Goal: Task Accomplishment & Management: Complete application form

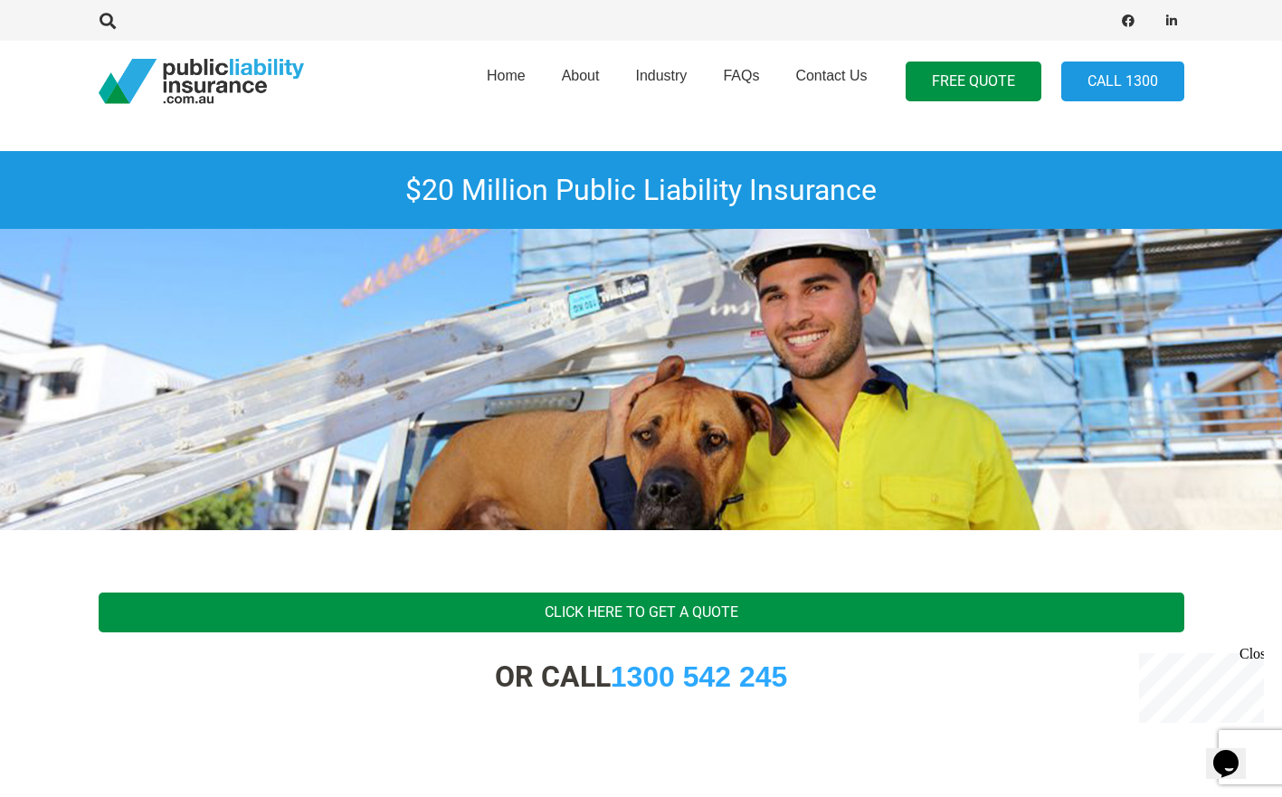
click at [740, 616] on link "Click Here To Get A Quote" at bounding box center [642, 613] width 1086 height 41
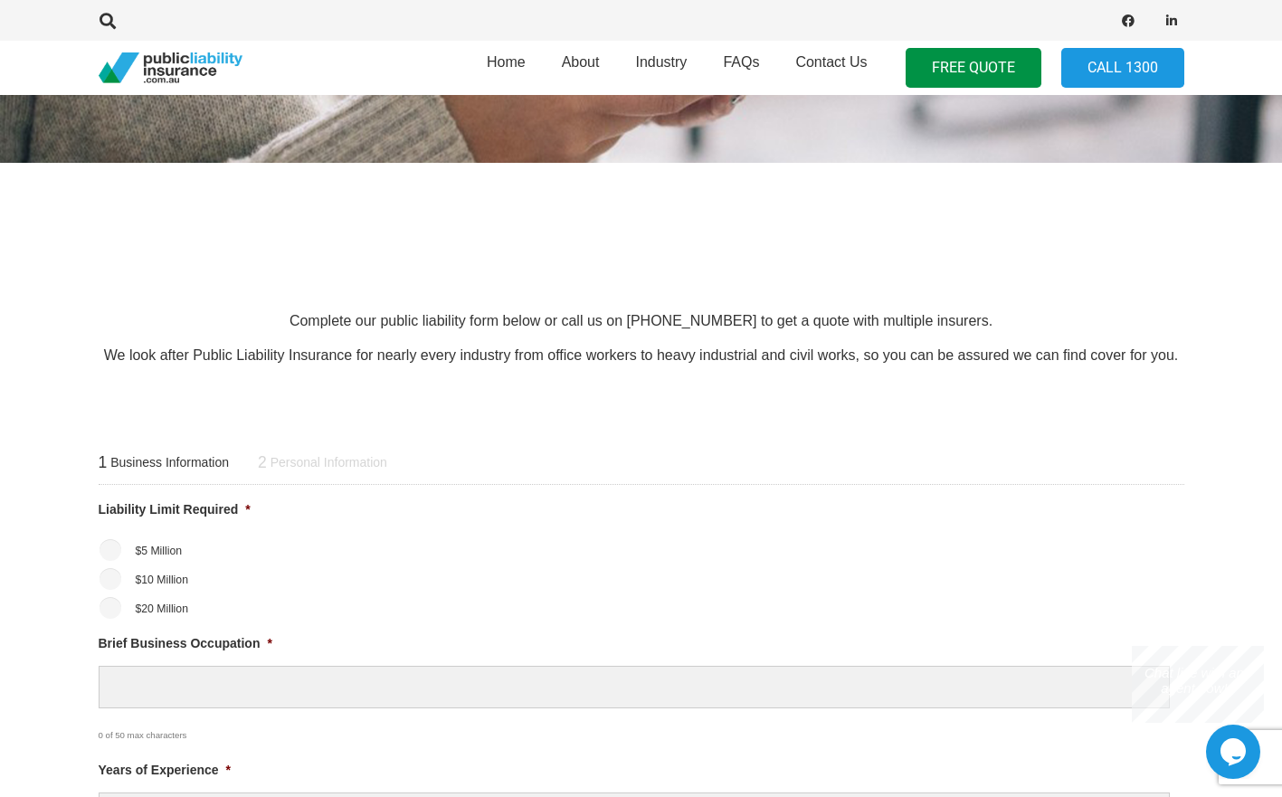
scroll to position [543, 0]
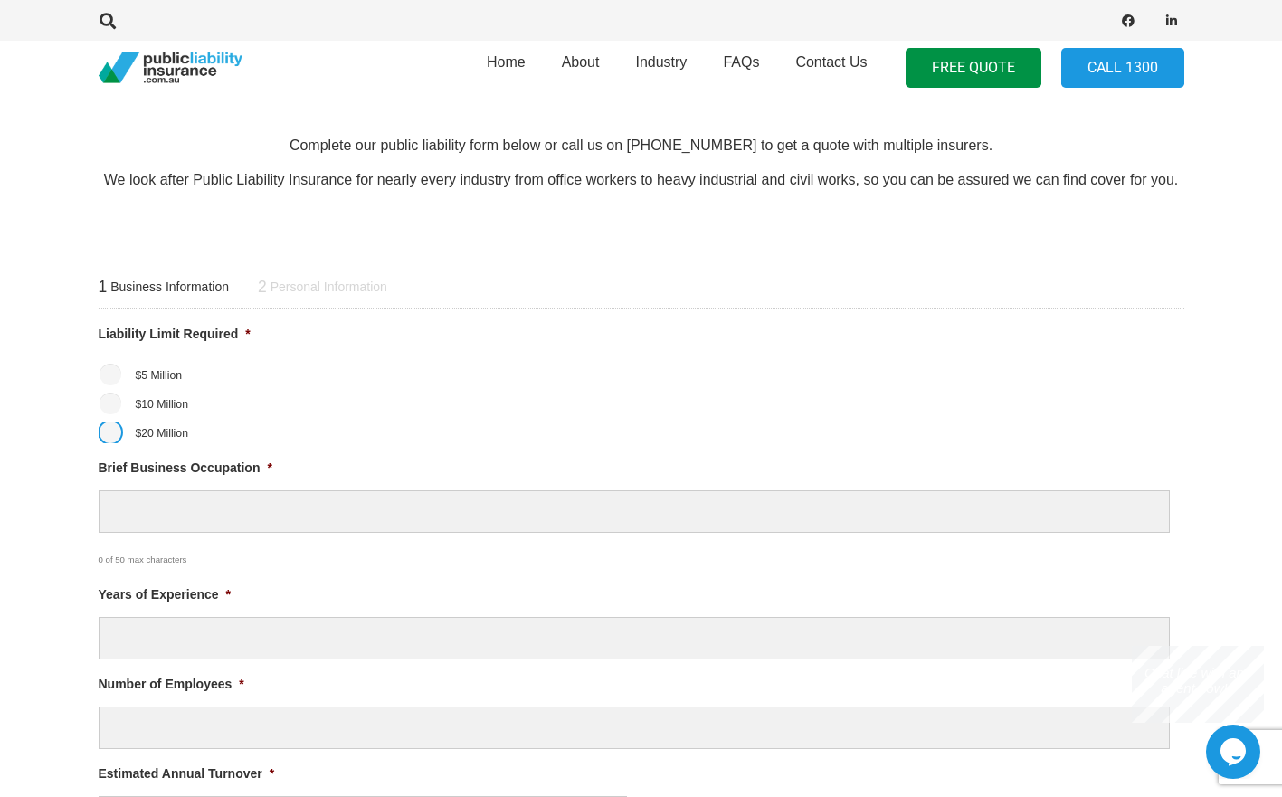
click at [118, 438] on input "$20 Million" at bounding box center [111, 433] width 22 height 22
radio input "true"
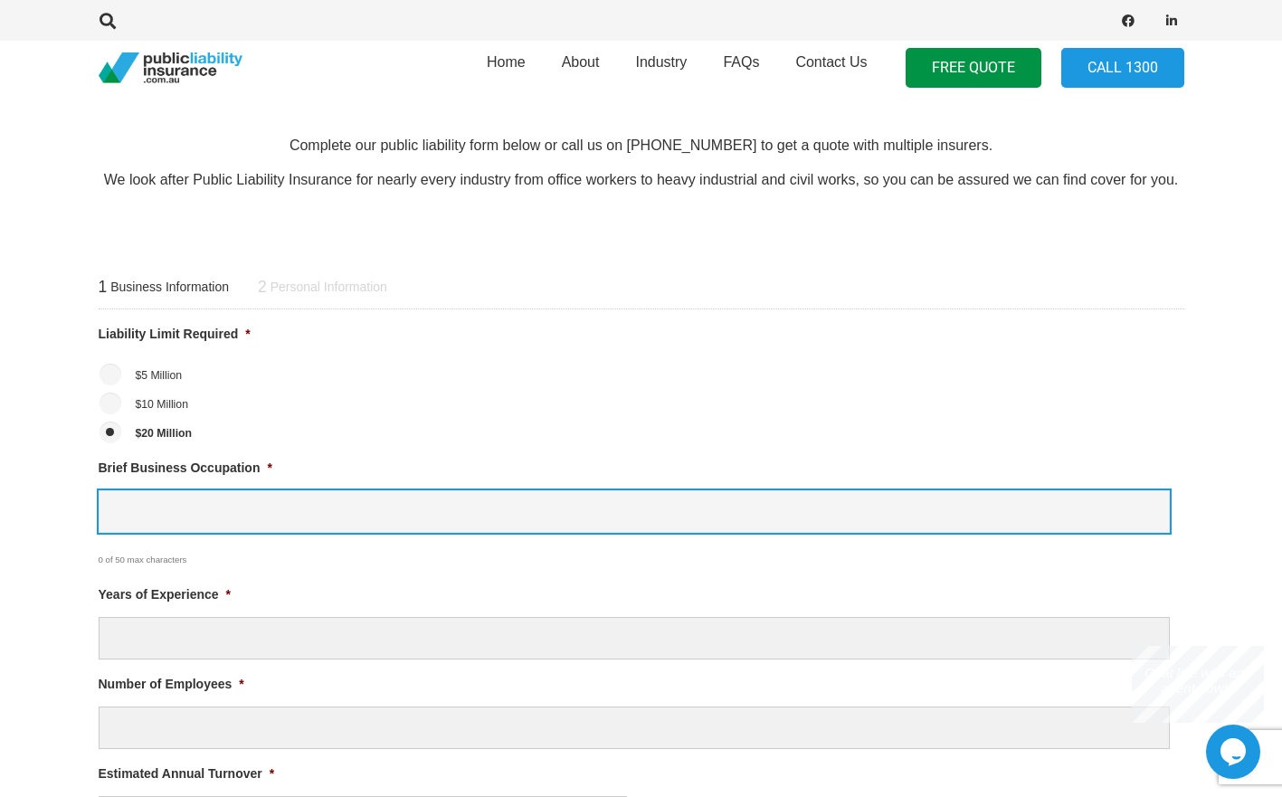
click at [456, 510] on input "Brief Business Occupation *" at bounding box center [634, 511] width 1071 height 43
type input "S"
click at [376, 494] on input "S" at bounding box center [634, 511] width 1071 height 43
type input "soccer"
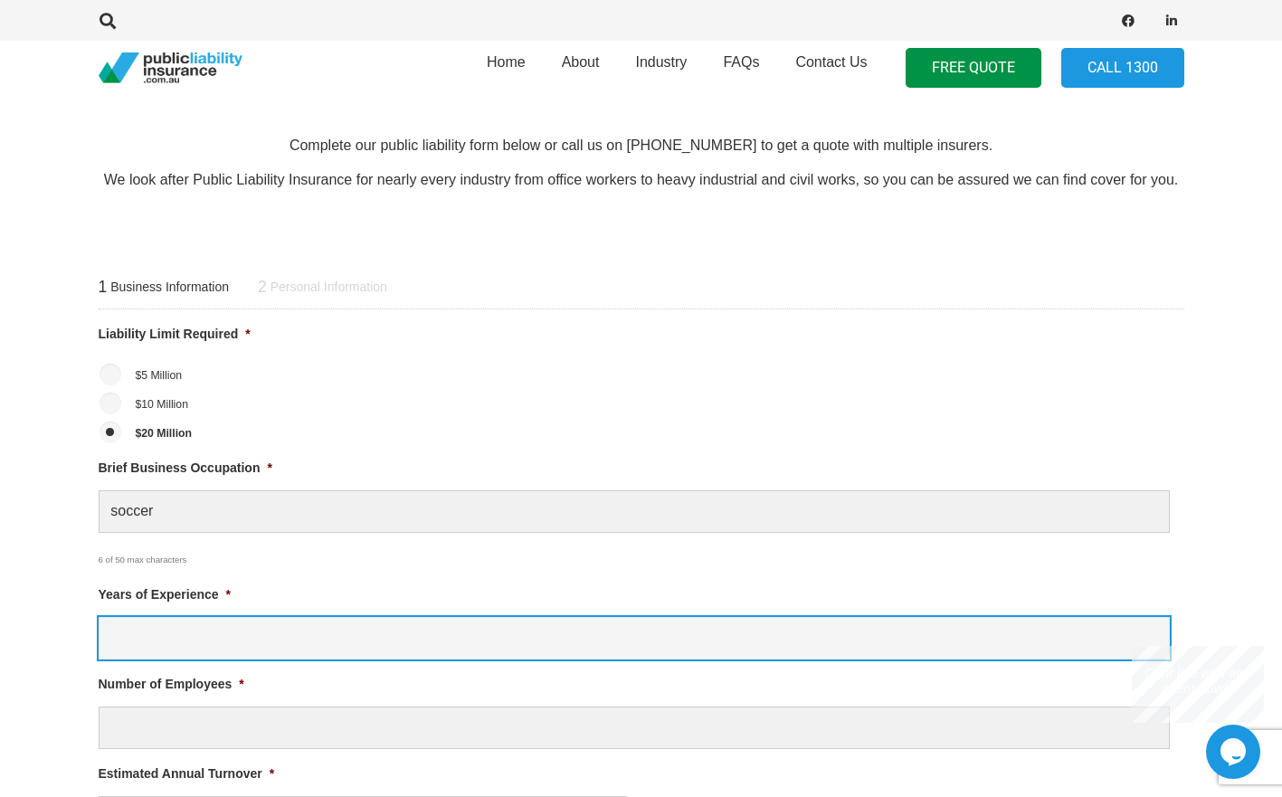
click at [355, 649] on input "Years of Experience *" at bounding box center [634, 638] width 1071 height 43
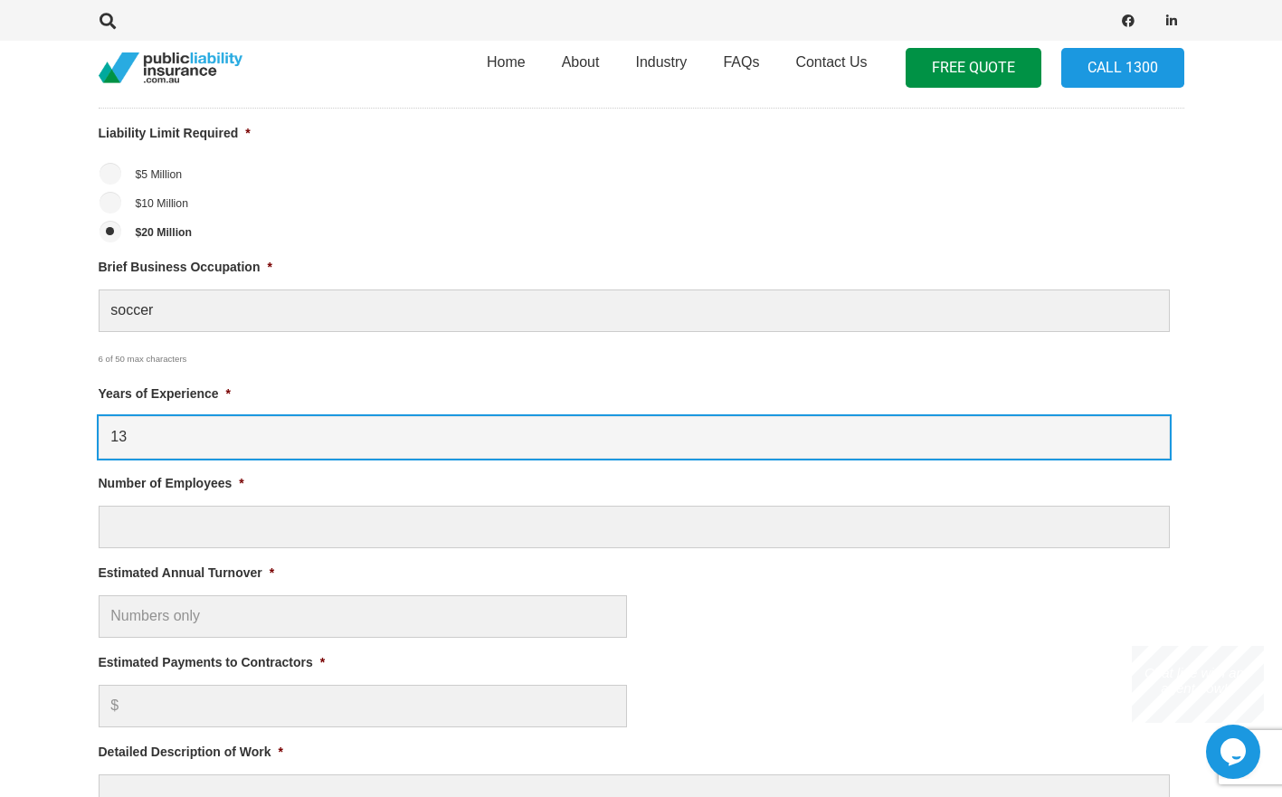
scroll to position [814, 0]
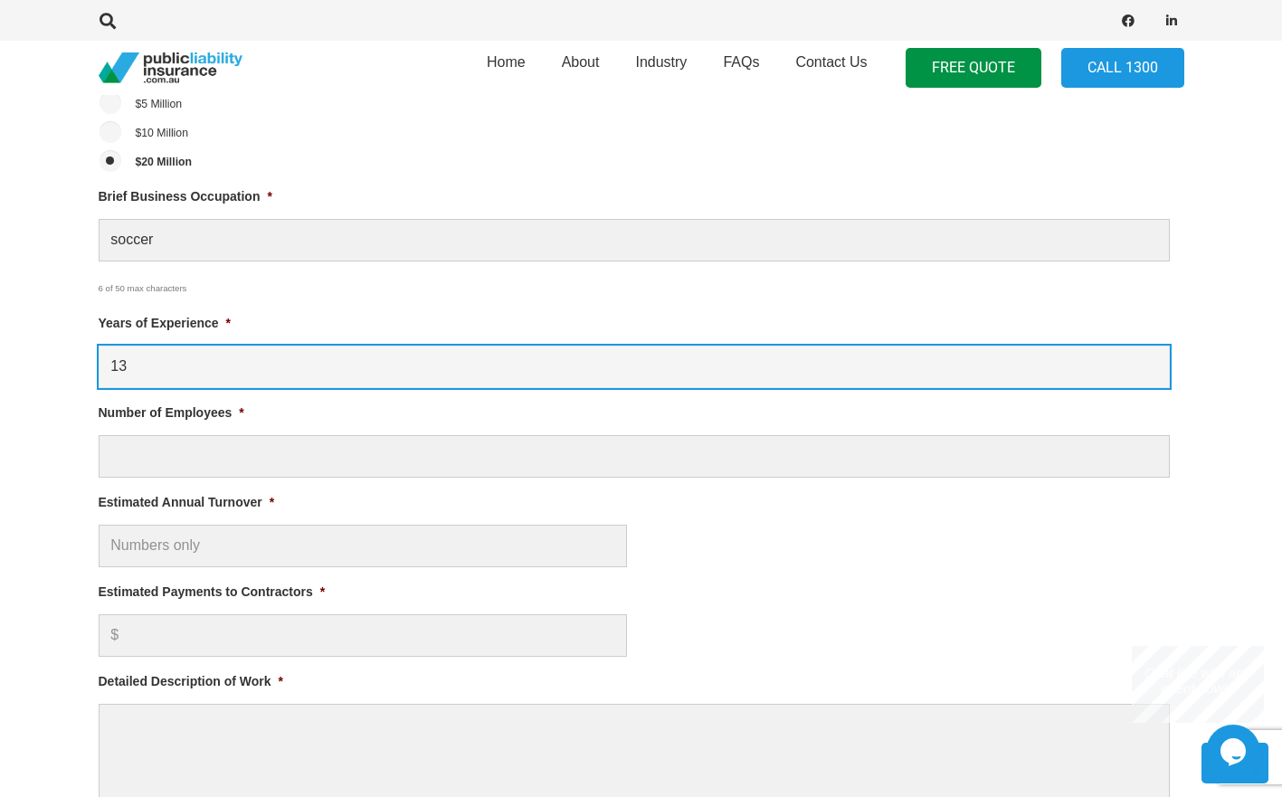
type input "13"
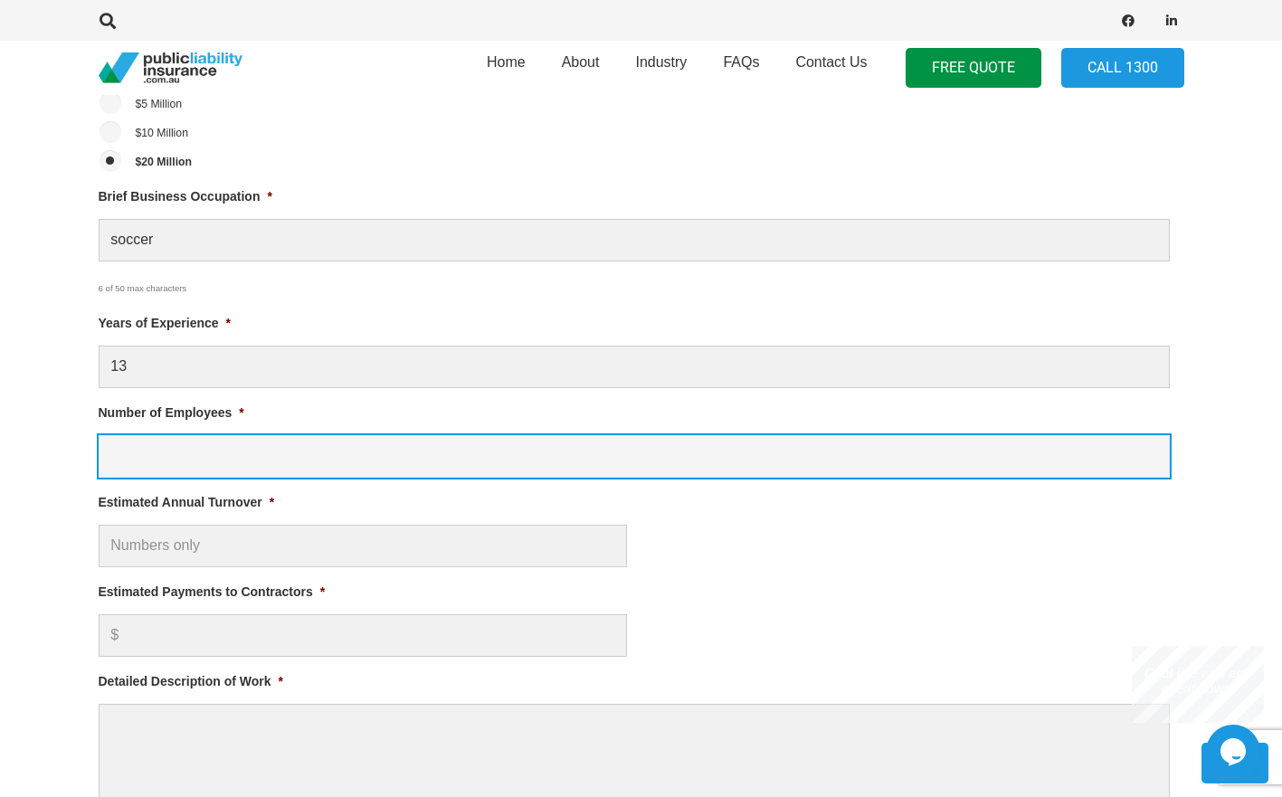
click at [402, 476] on input "Number of Employees *" at bounding box center [634, 456] width 1071 height 43
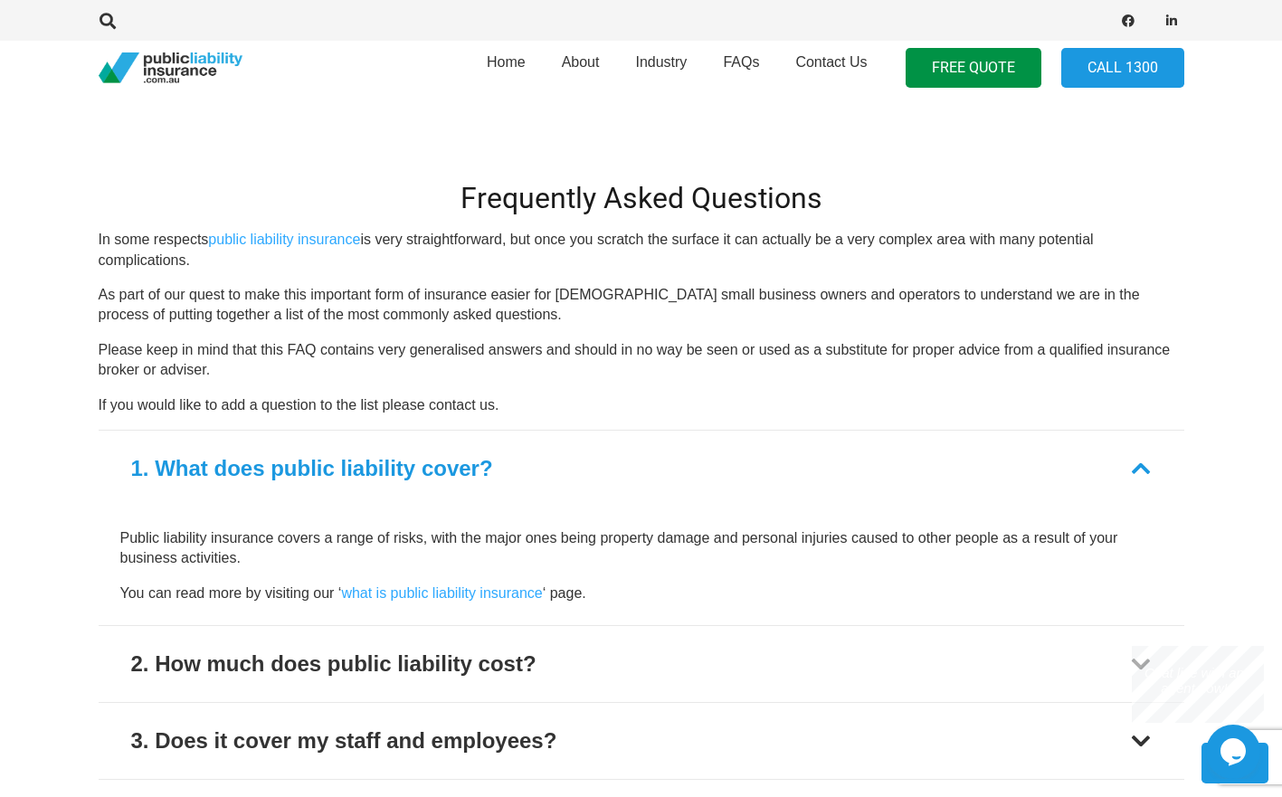
scroll to position [1719, 0]
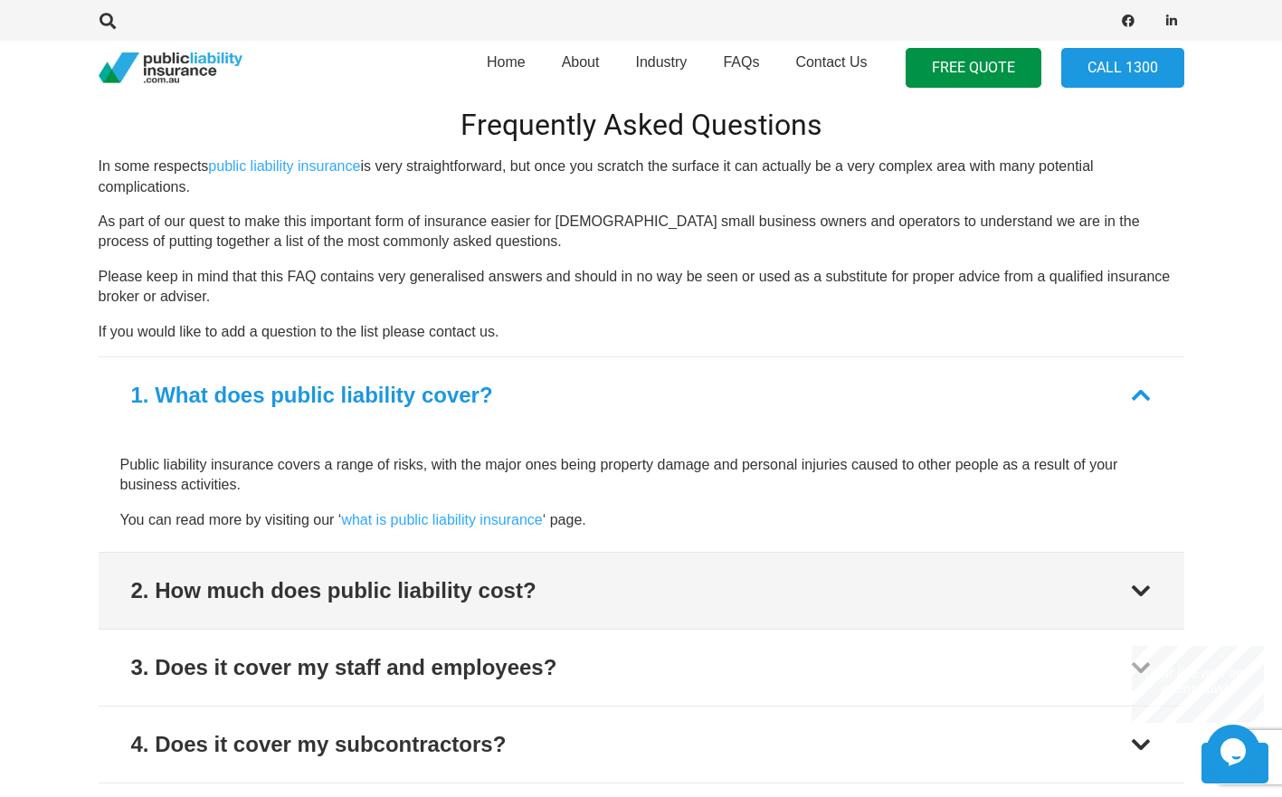
type input "2"
click at [503, 613] on button "2. How much does public liability cost?" at bounding box center [642, 591] width 1086 height 76
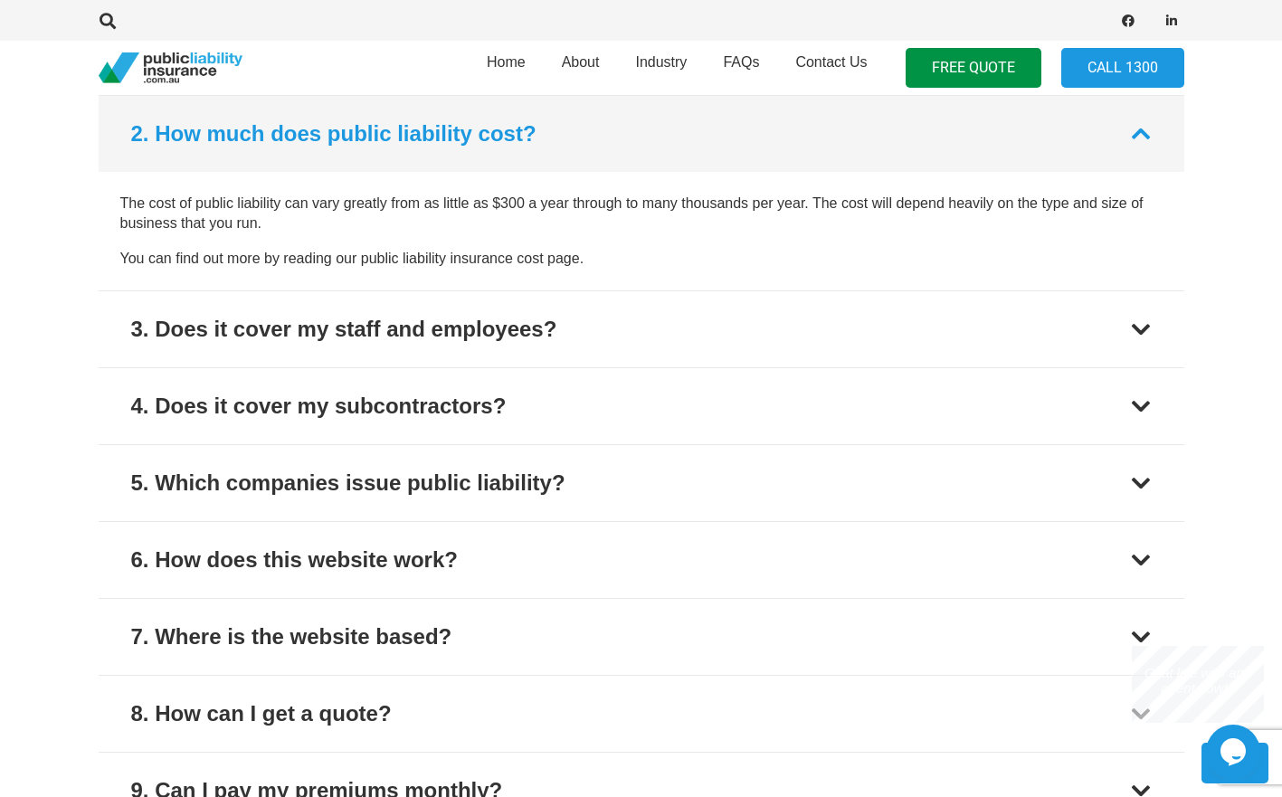
scroll to position [2058, 0]
click at [698, 155] on button "2. How much does public liability cost?" at bounding box center [642, 133] width 1086 height 76
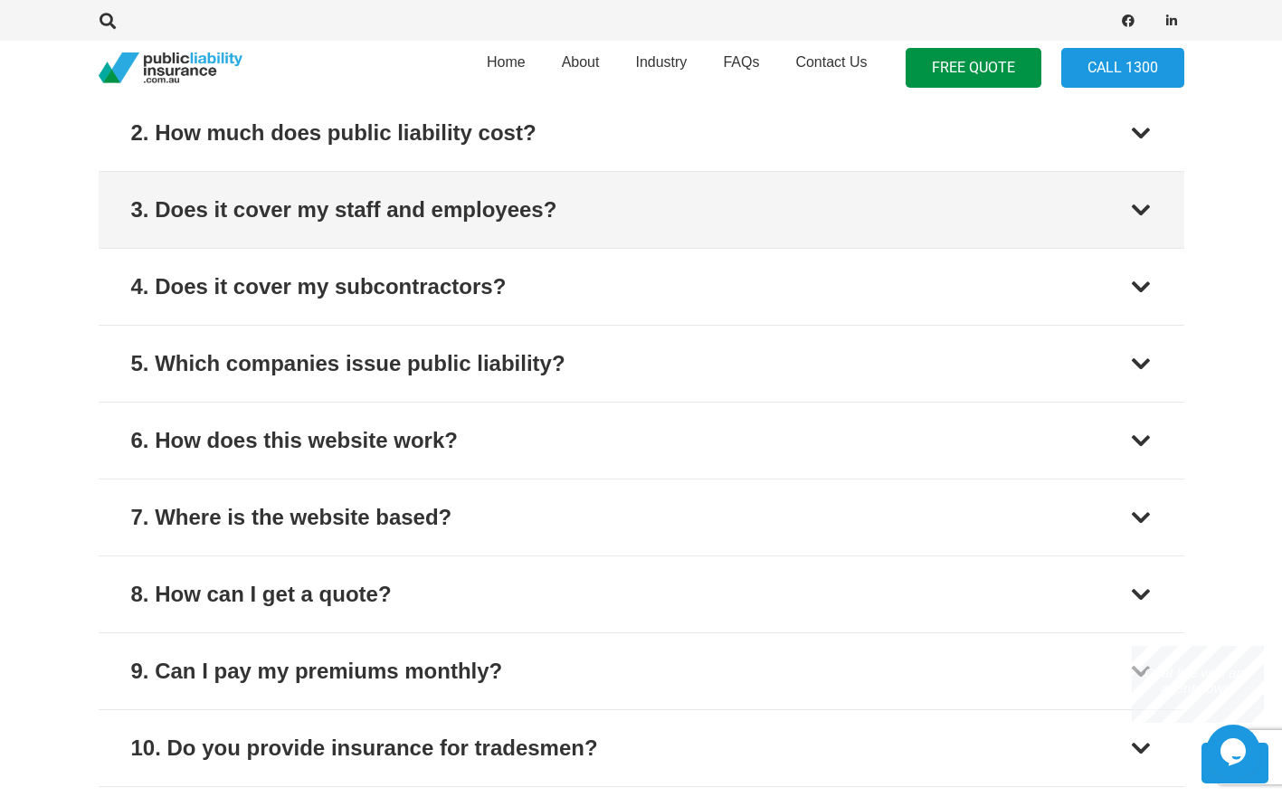
click at [679, 205] on button "3. Does it cover my staff and employees?" at bounding box center [642, 210] width 1086 height 76
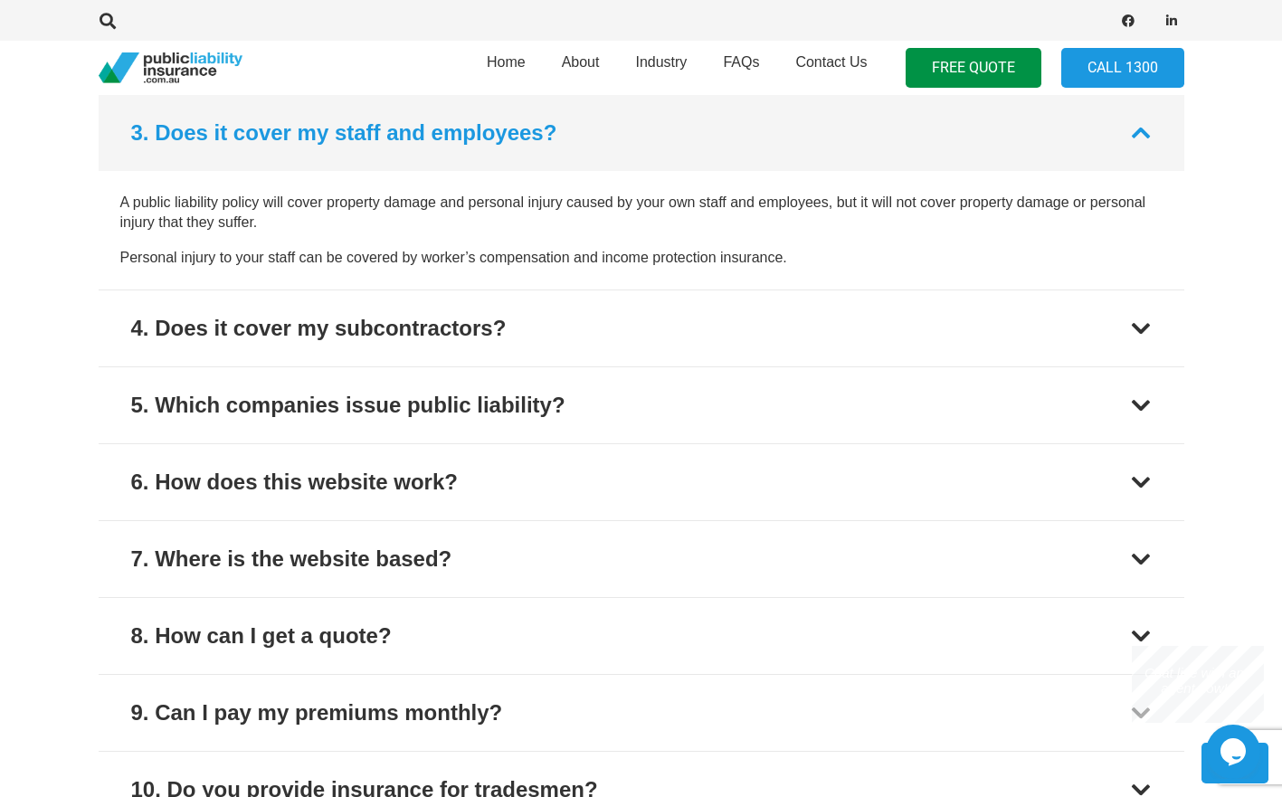
click at [599, 141] on button "3. Does it cover my staff and employees?" at bounding box center [642, 133] width 1086 height 76
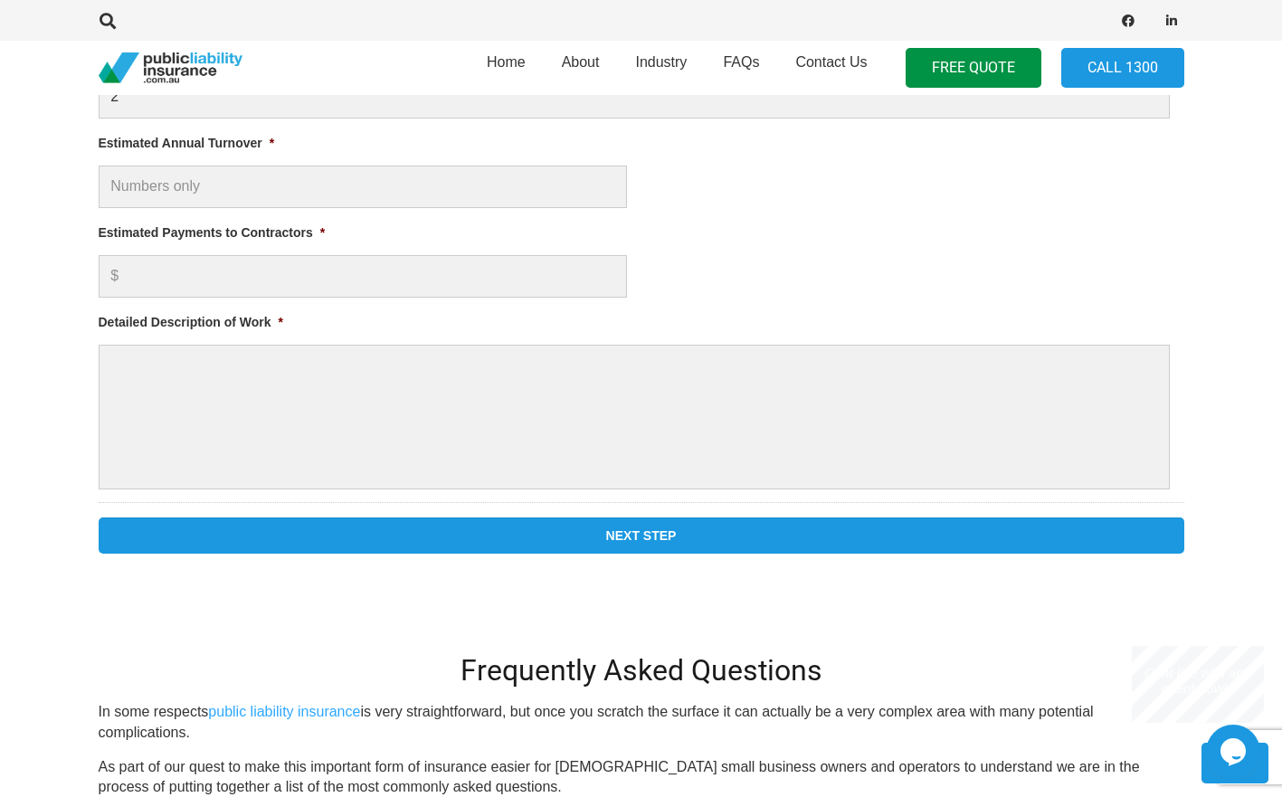
scroll to position [959, 0]
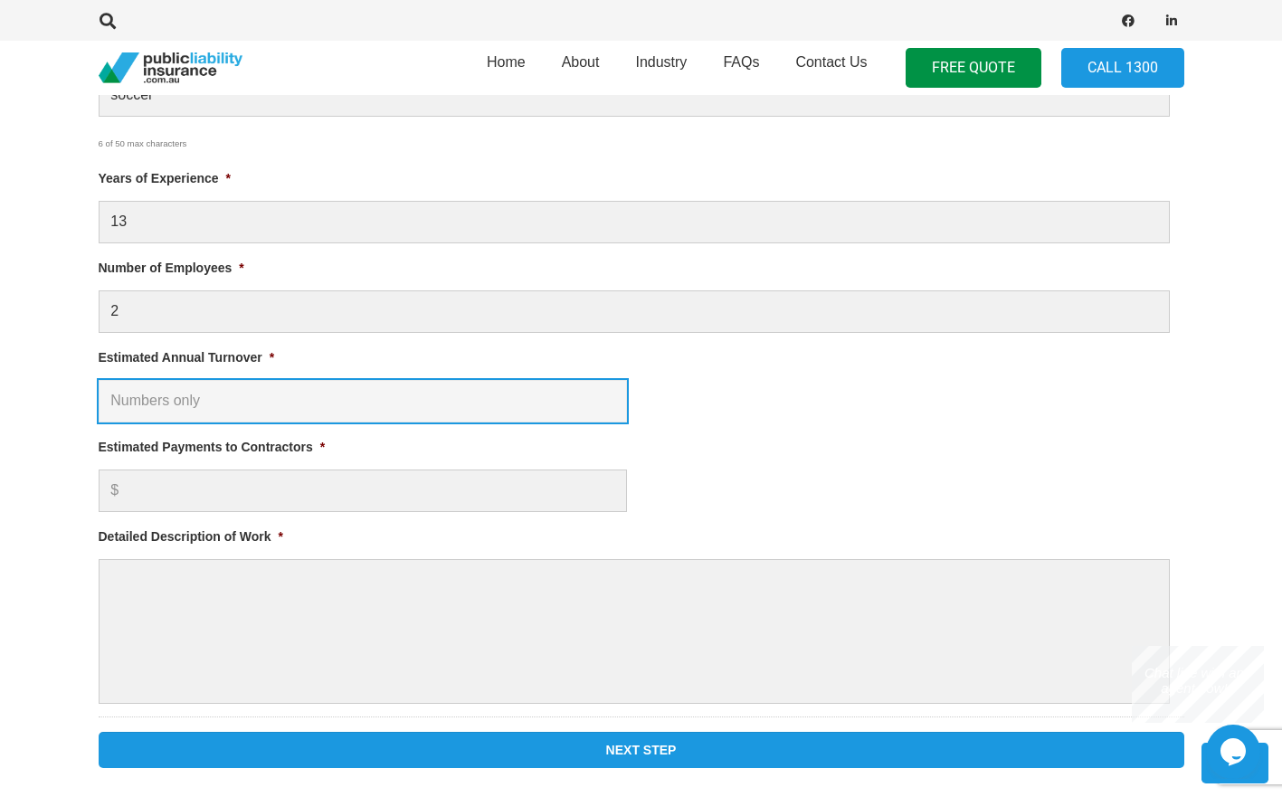
click at [313, 403] on input "Estimated Annual Turnover *" at bounding box center [363, 401] width 528 height 43
type input "1"
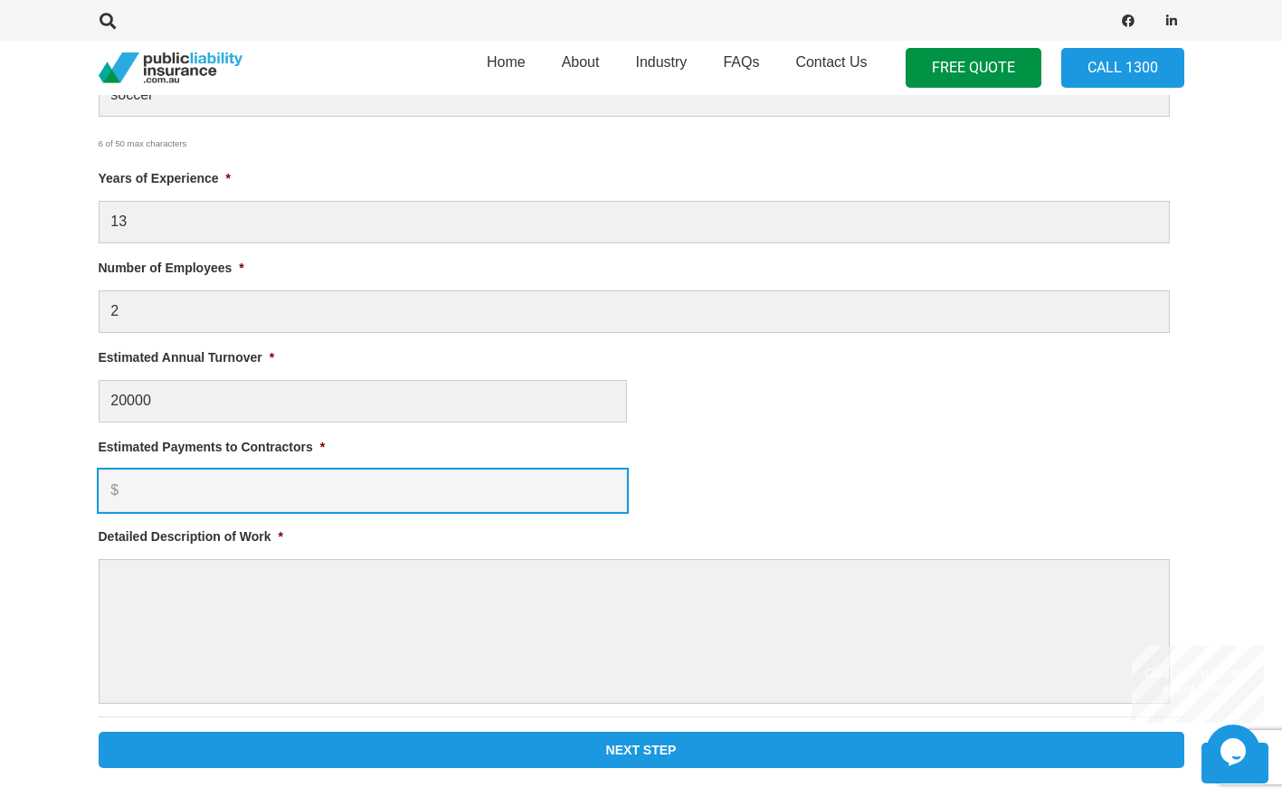
type input "$ 20,000.00"
click at [254, 505] on input "Estimated Payments to Contractors *" at bounding box center [363, 491] width 528 height 43
type input "500"
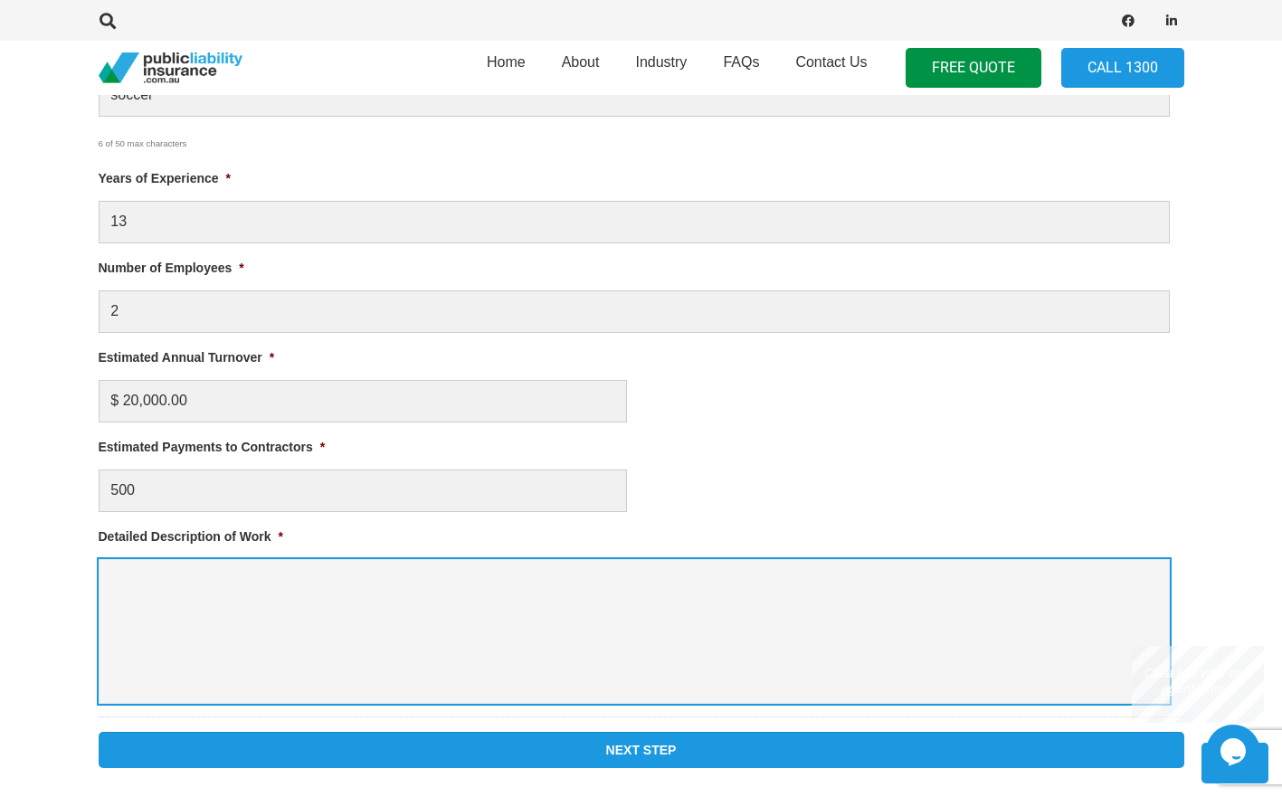
click at [328, 590] on textarea "Detailed Description of Work *" at bounding box center [634, 631] width 1071 height 145
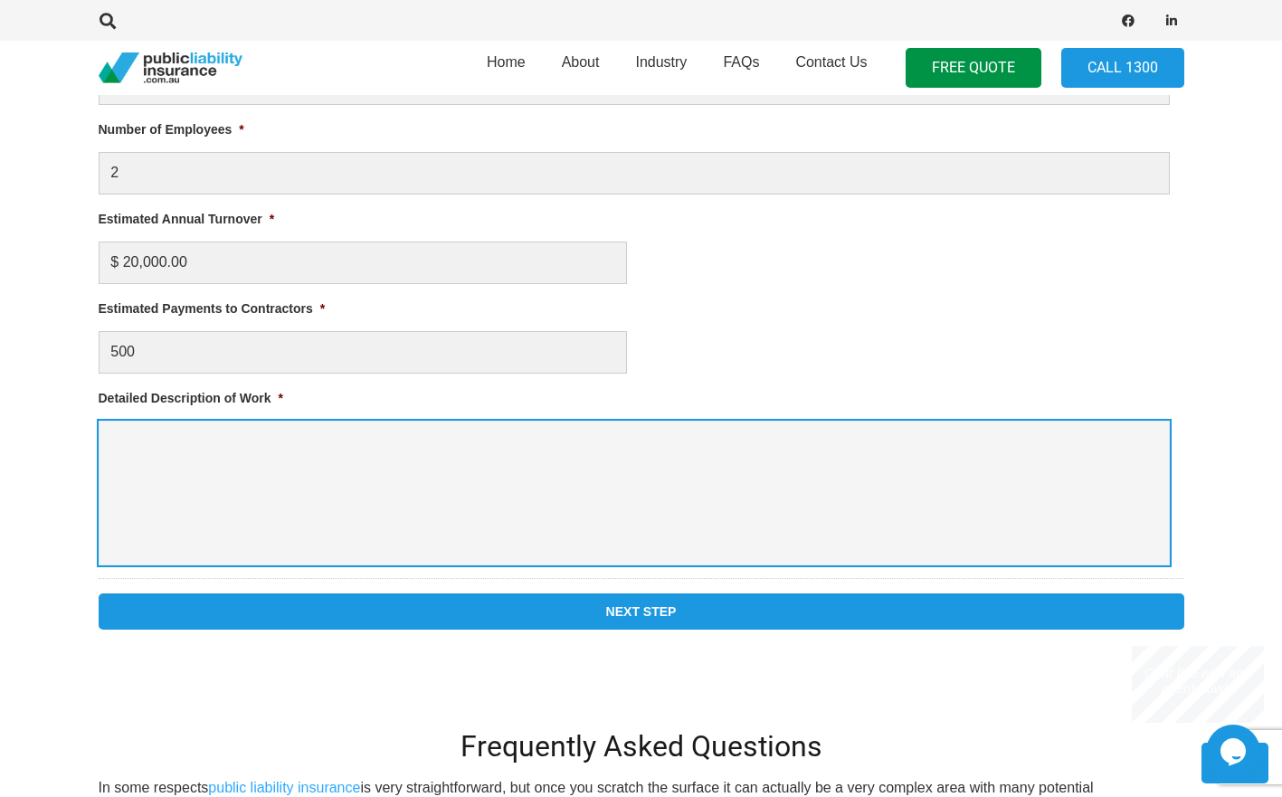
scroll to position [1140, 0]
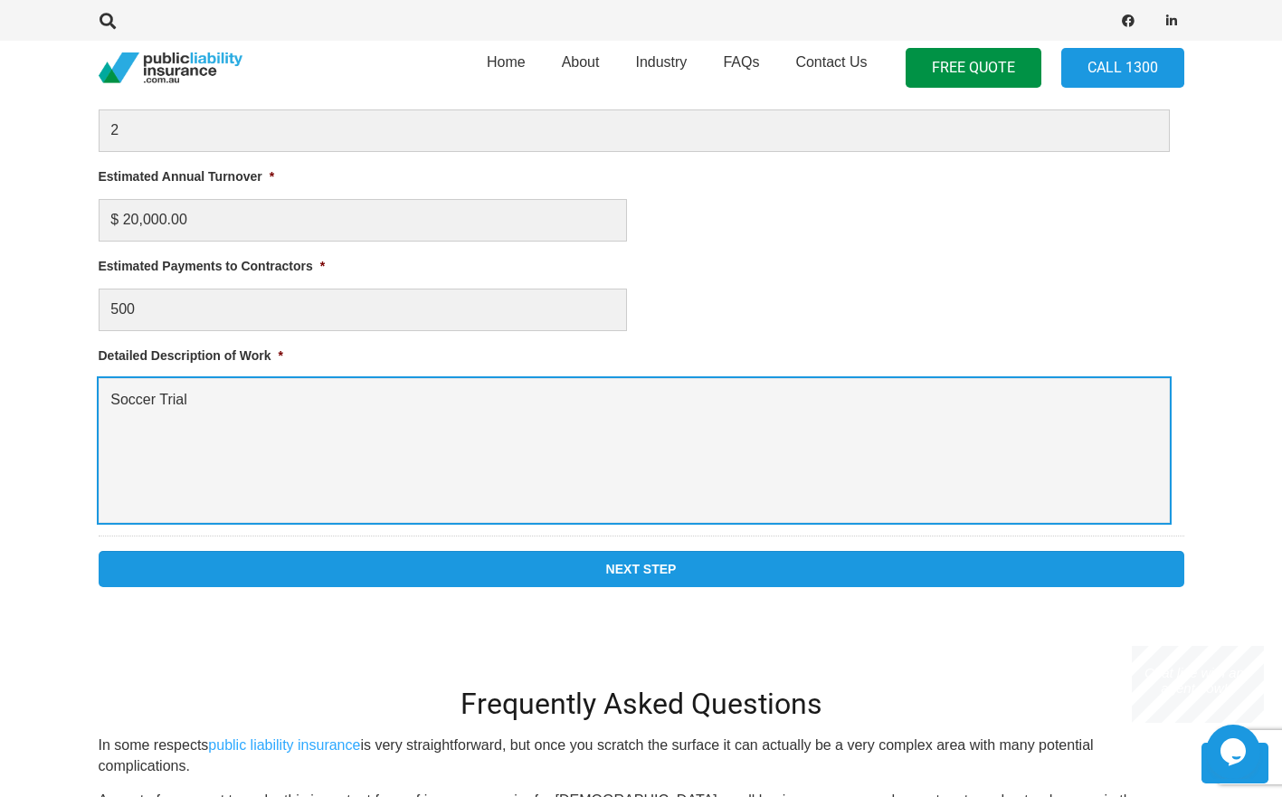
click at [487, 438] on textarea "Soccer Trial" at bounding box center [634, 450] width 1071 height 145
type textarea "Soccer Trial Events for players looking at the USA Scholarship route"
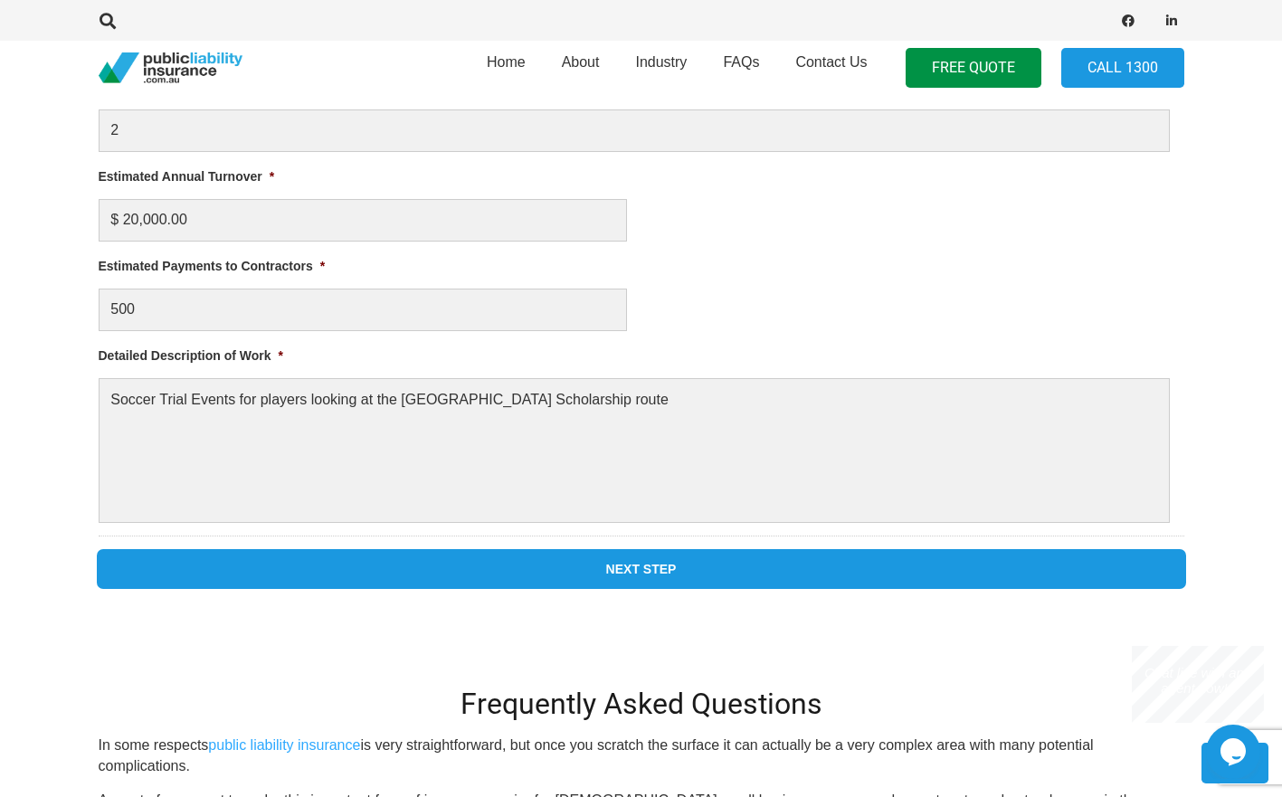
click at [525, 567] on input "Next Step" at bounding box center [642, 569] width 1086 height 36
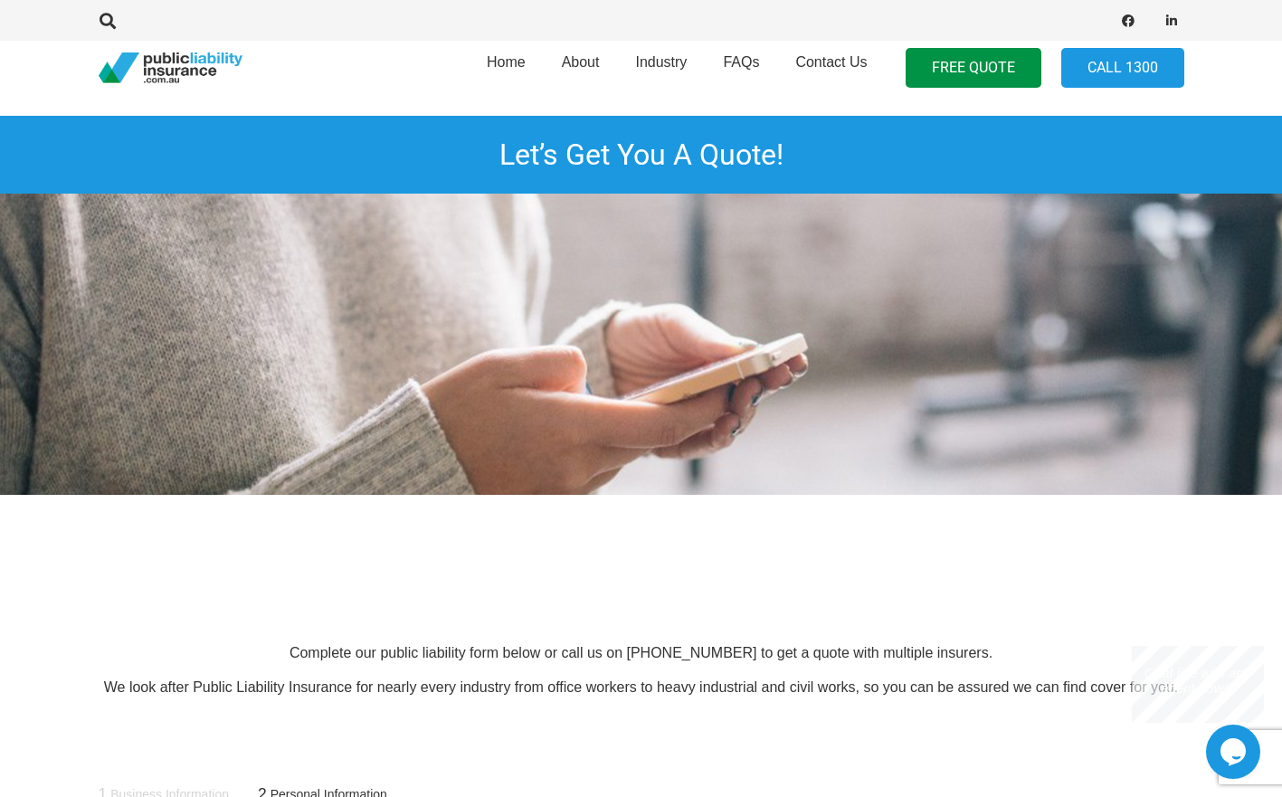
scroll to position [0, 0]
